Goal: Information Seeking & Learning: Obtain resource

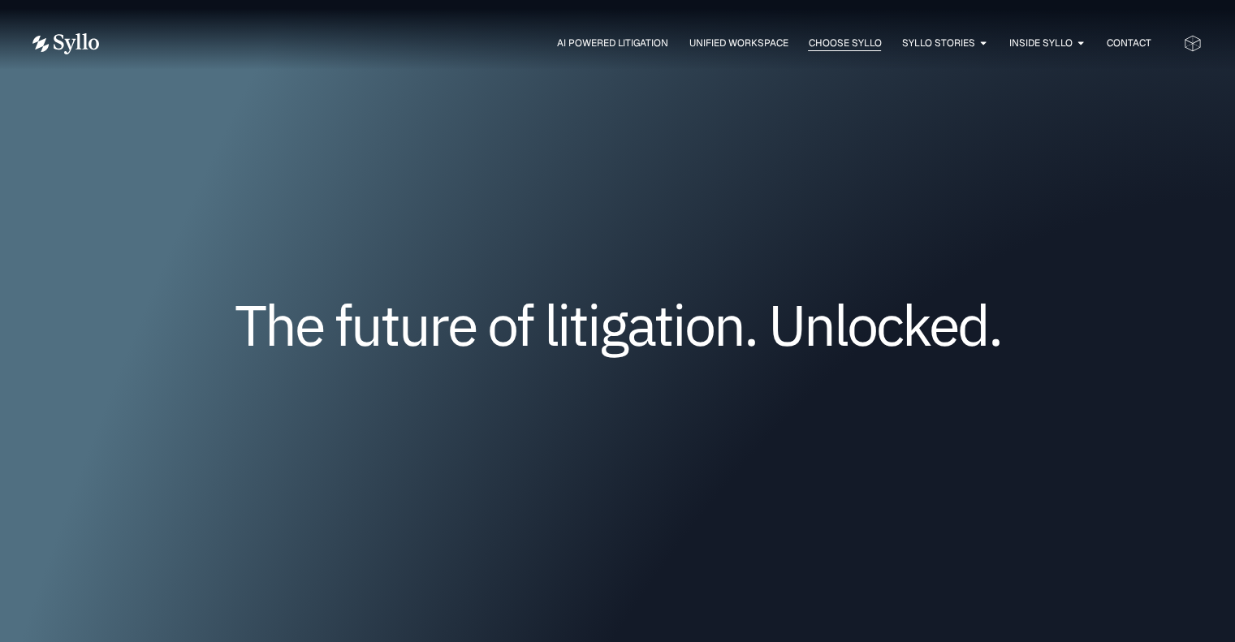
click at [857, 47] on span "Choose Syllo" at bounding box center [844, 43] width 73 height 15
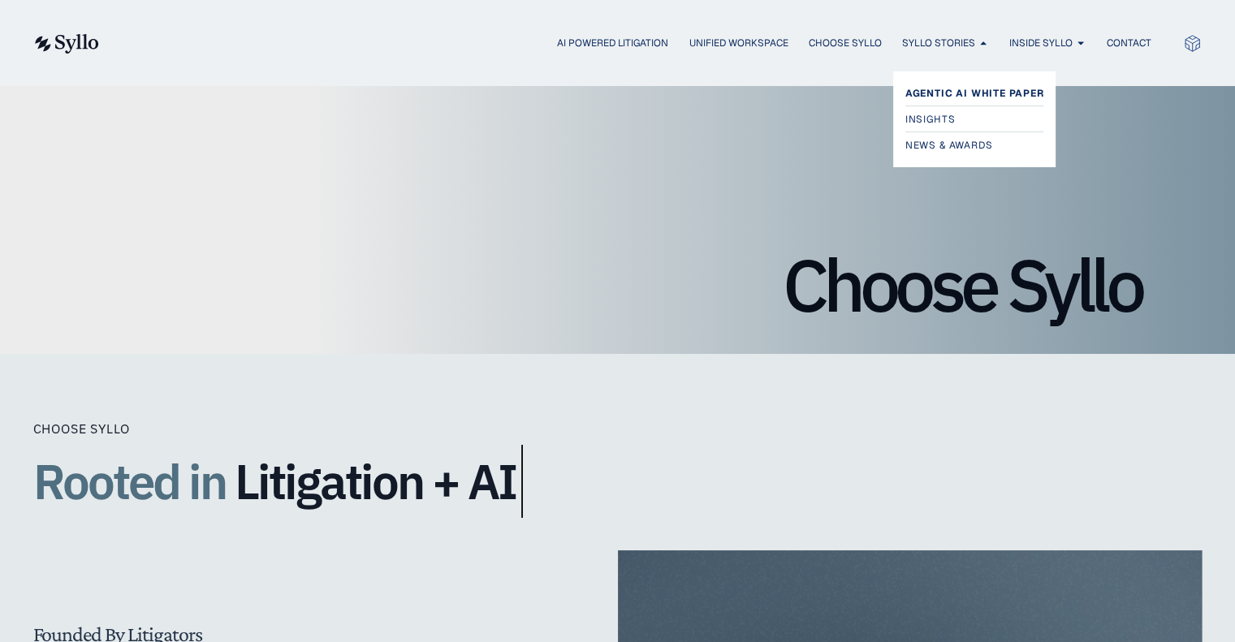
click at [929, 89] on span "Agentic AI White Paper" at bounding box center [974, 93] width 139 height 19
